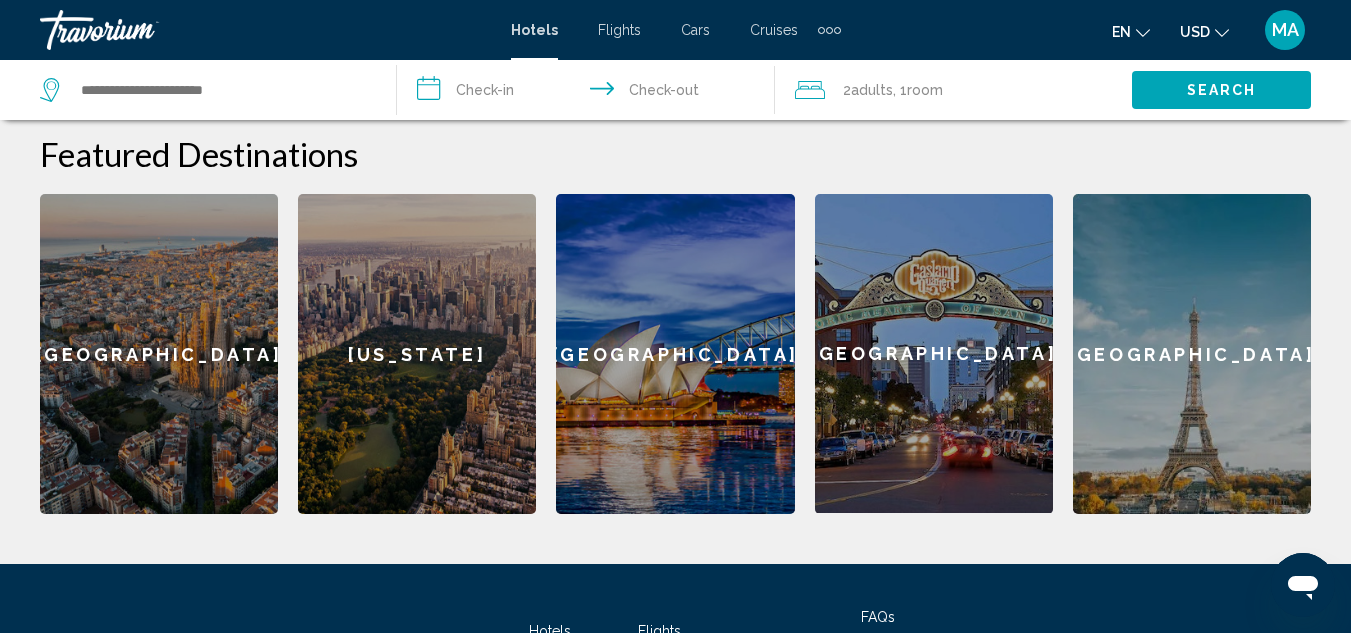
scroll to position [573, 0]
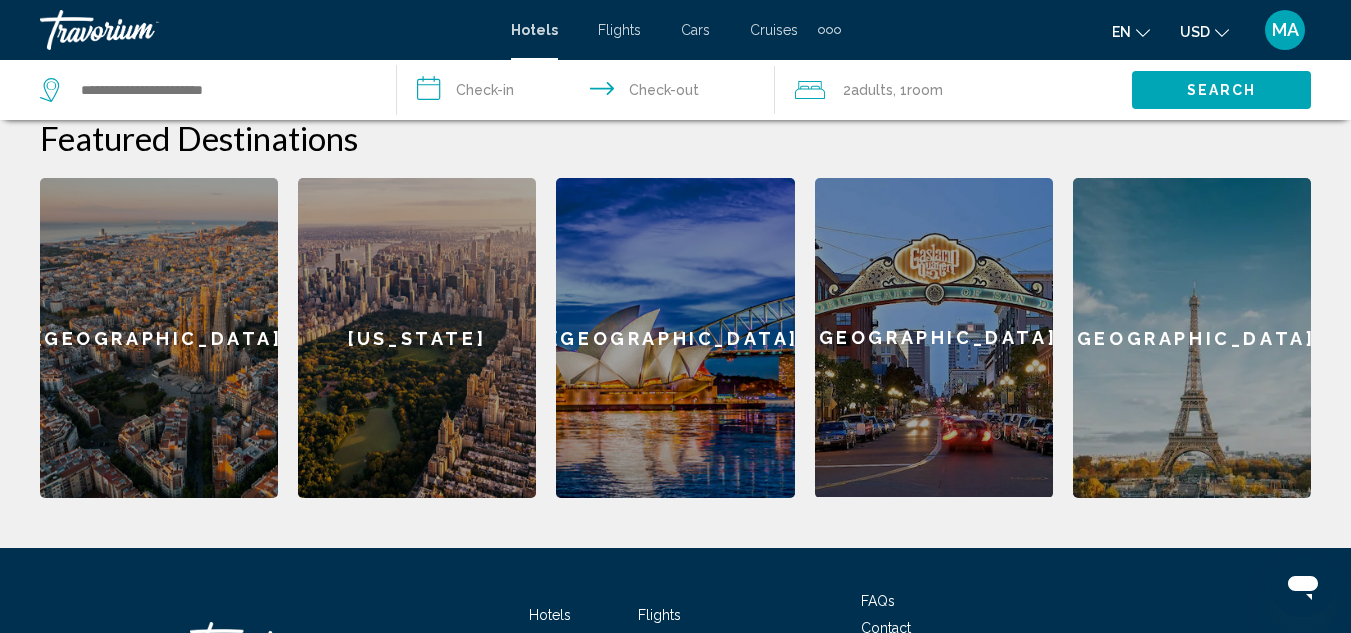
click at [187, 319] on div "[GEOGRAPHIC_DATA]" at bounding box center [159, 338] width 238 height 320
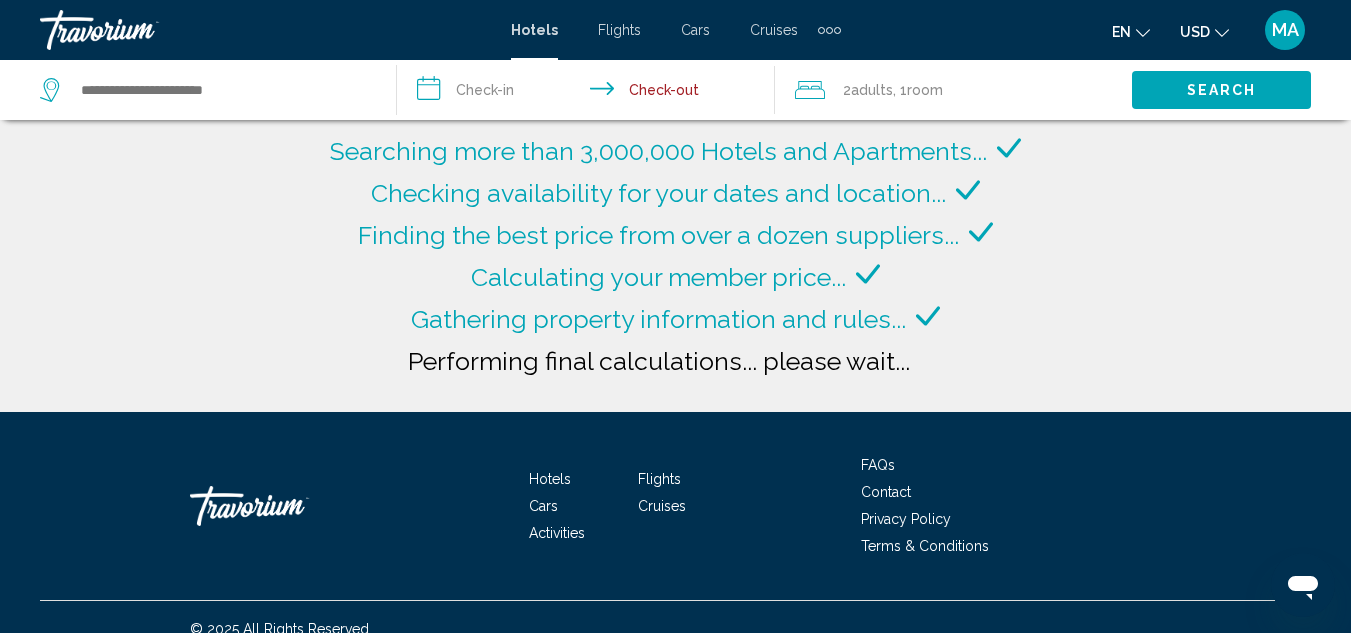
type input "**********"
